Goal: Information Seeking & Learning: Understand process/instructions

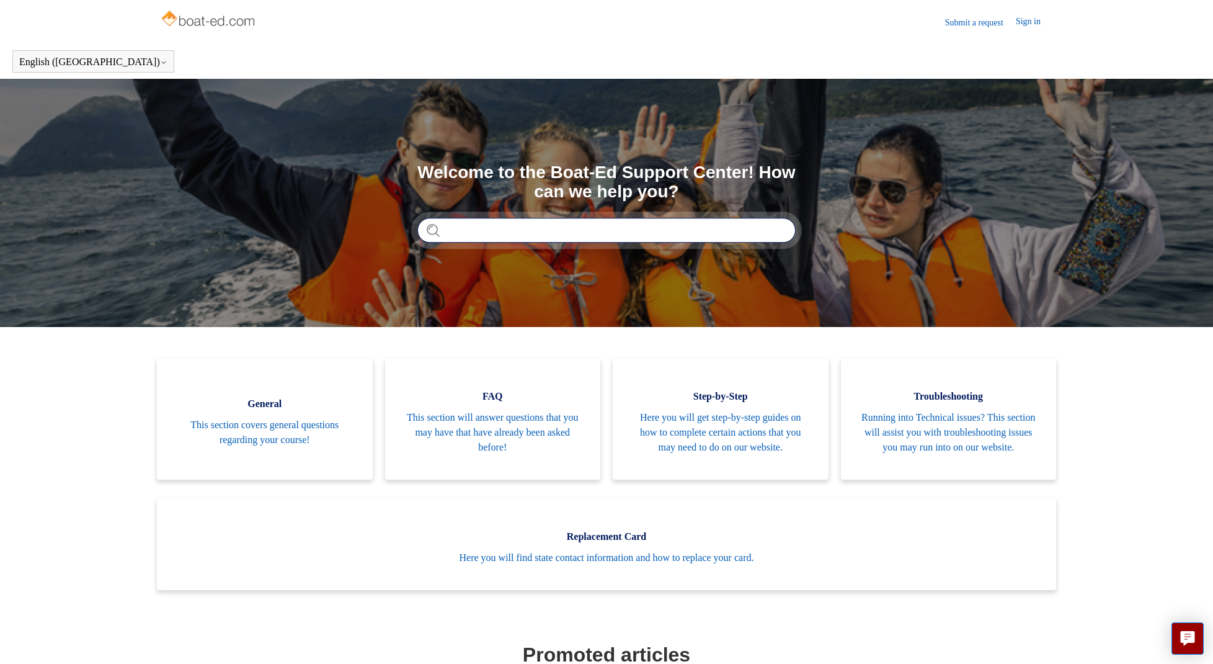
click at [455, 232] on input "Search" at bounding box center [606, 230] width 378 height 25
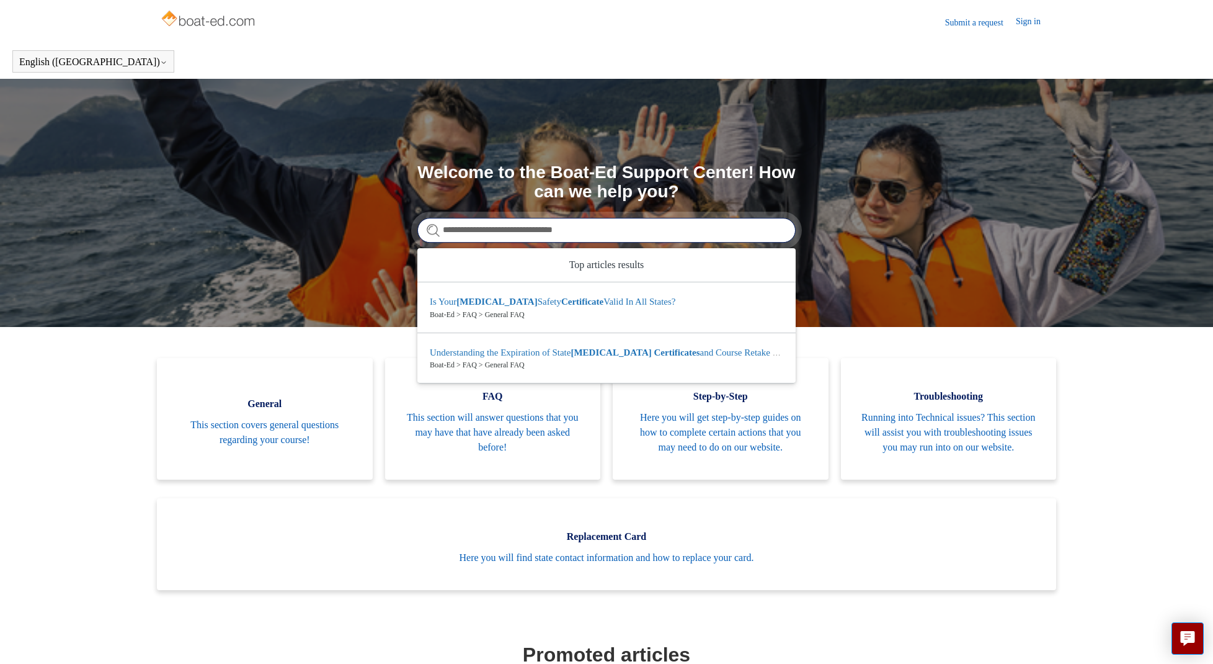
type input "**********"
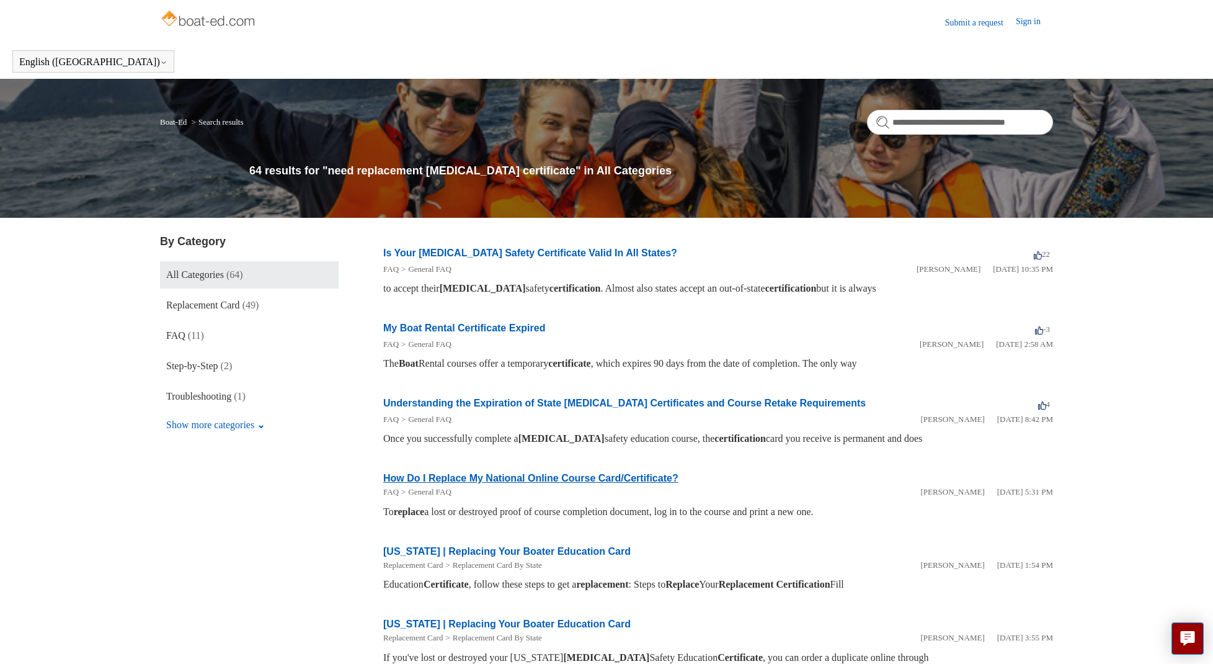
click at [445, 477] on link "How Do I Replace My National Online Course Card/Certificate?" at bounding box center [530, 478] width 295 height 11
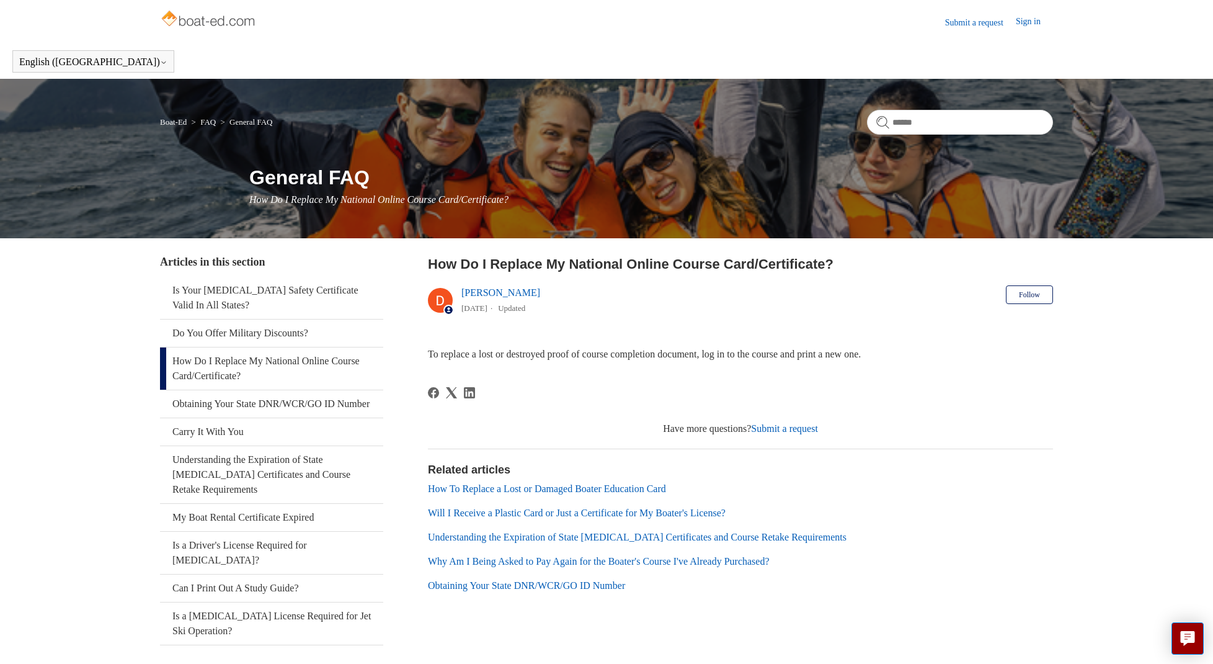
click at [200, 368] on link "How Do I Replace My National Online Course Card/Certificate?" at bounding box center [271, 368] width 223 height 42
click at [796, 430] on link "Submit a request" at bounding box center [784, 428] width 67 height 11
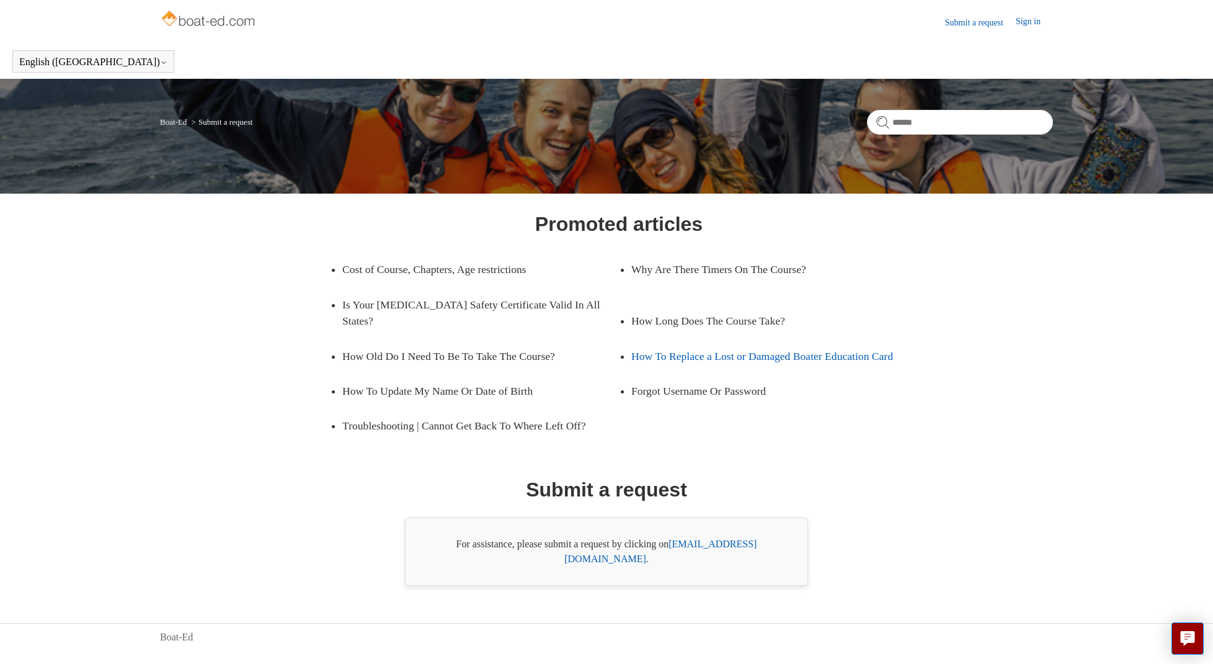
scroll to position [1, 0]
click at [716, 339] on link "How To Replace a Lost or Damaged Boater Education Card" at bounding box center [769, 356] width 277 height 35
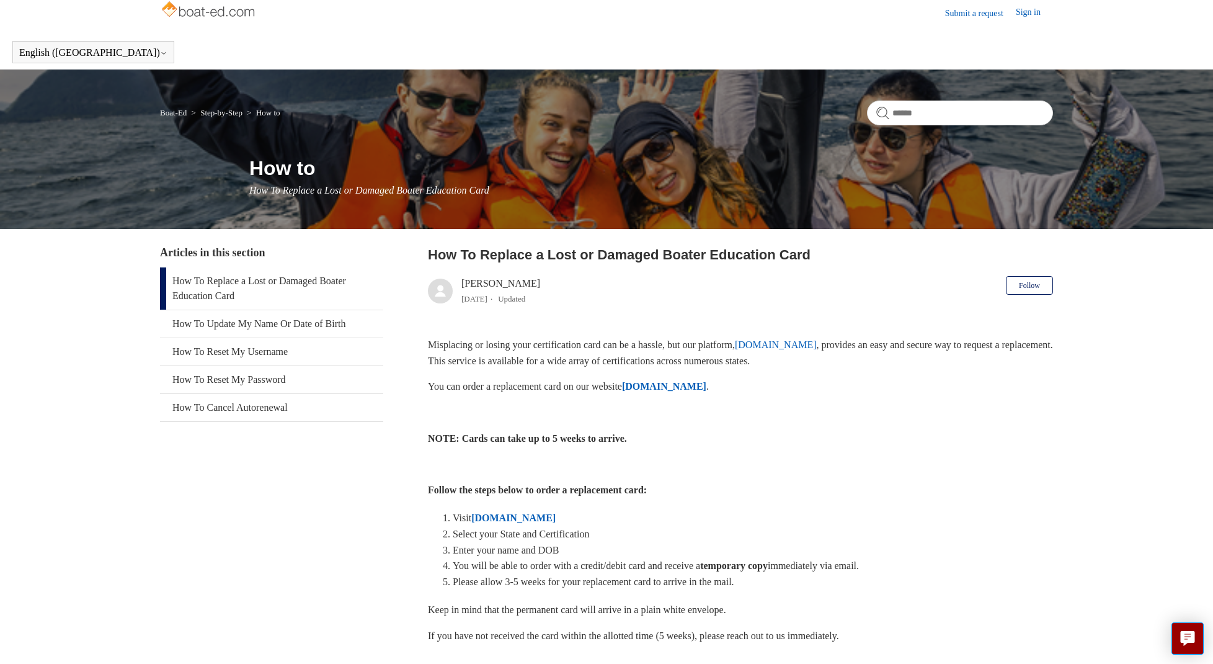
scroll to position [9, 0]
click at [677, 385] on strong "[DOMAIN_NAME]" at bounding box center [664, 386] width 84 height 11
